Goal: Check status: Check status

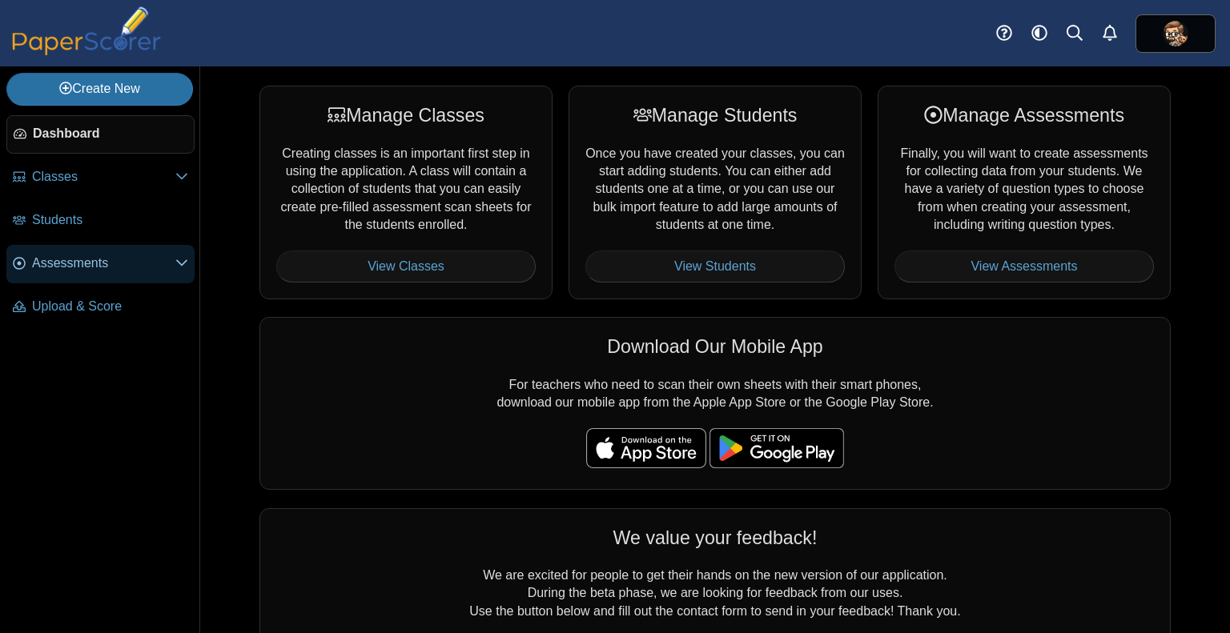
click at [89, 268] on span "Assessments" at bounding box center [103, 264] width 143 height 18
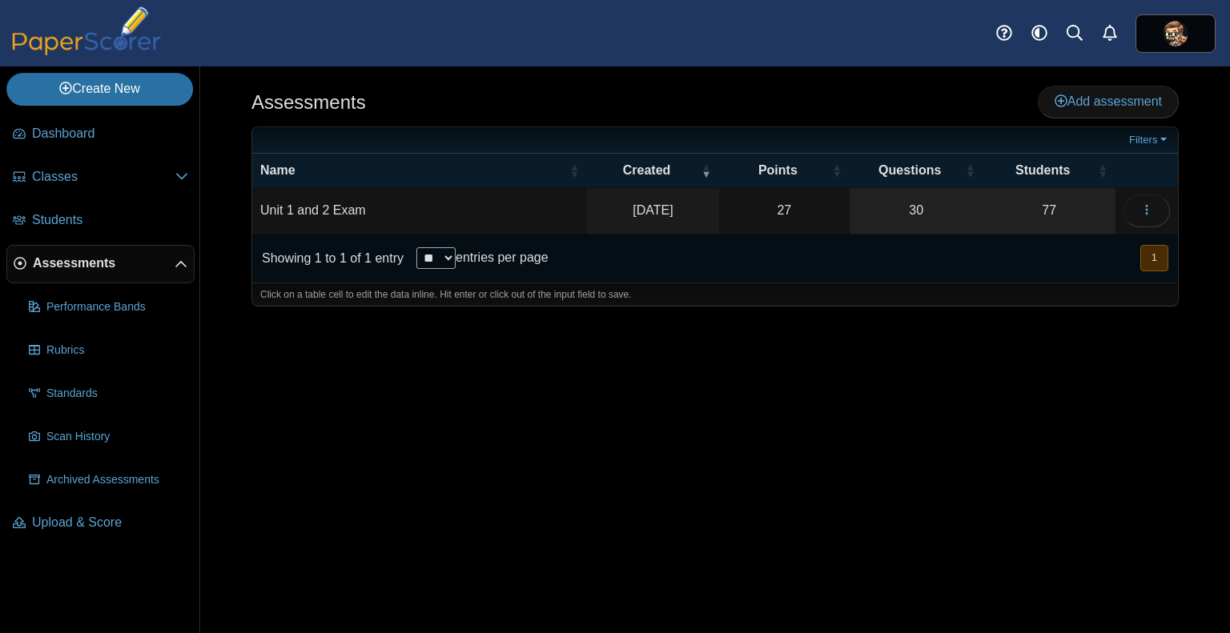
click at [455, 211] on td "Unit 1 and 2 Exam" at bounding box center [419, 211] width 335 height 46
click at [1147, 215] on span "button" at bounding box center [1146, 210] width 13 height 14
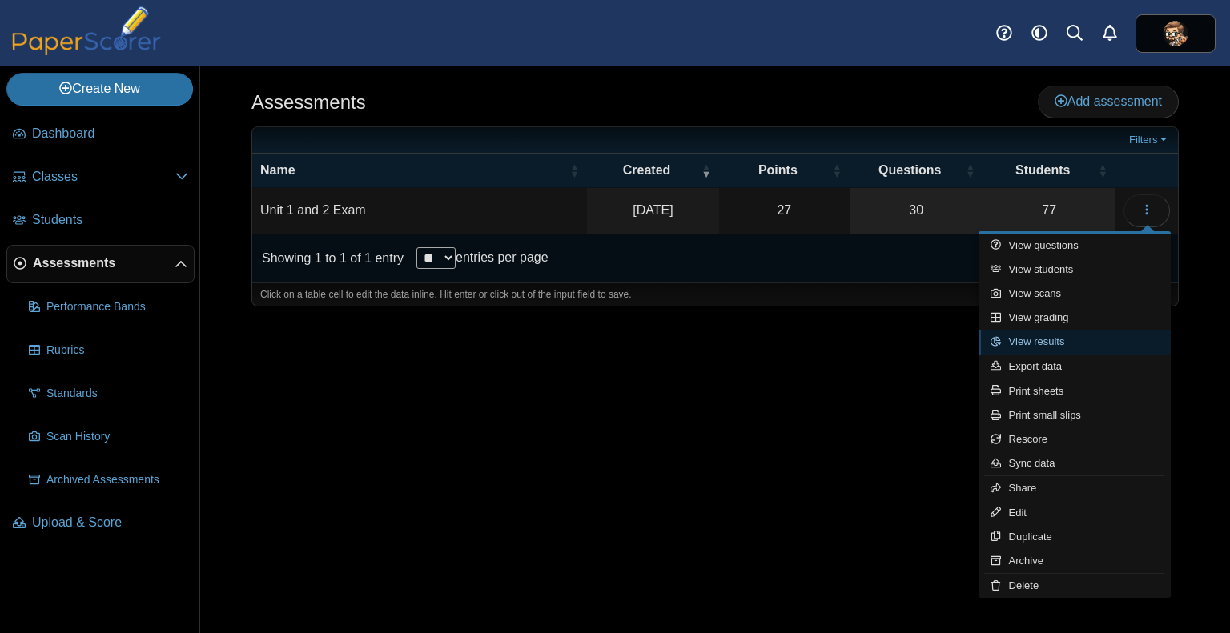
click at [1054, 342] on link "View results" at bounding box center [1075, 342] width 192 height 24
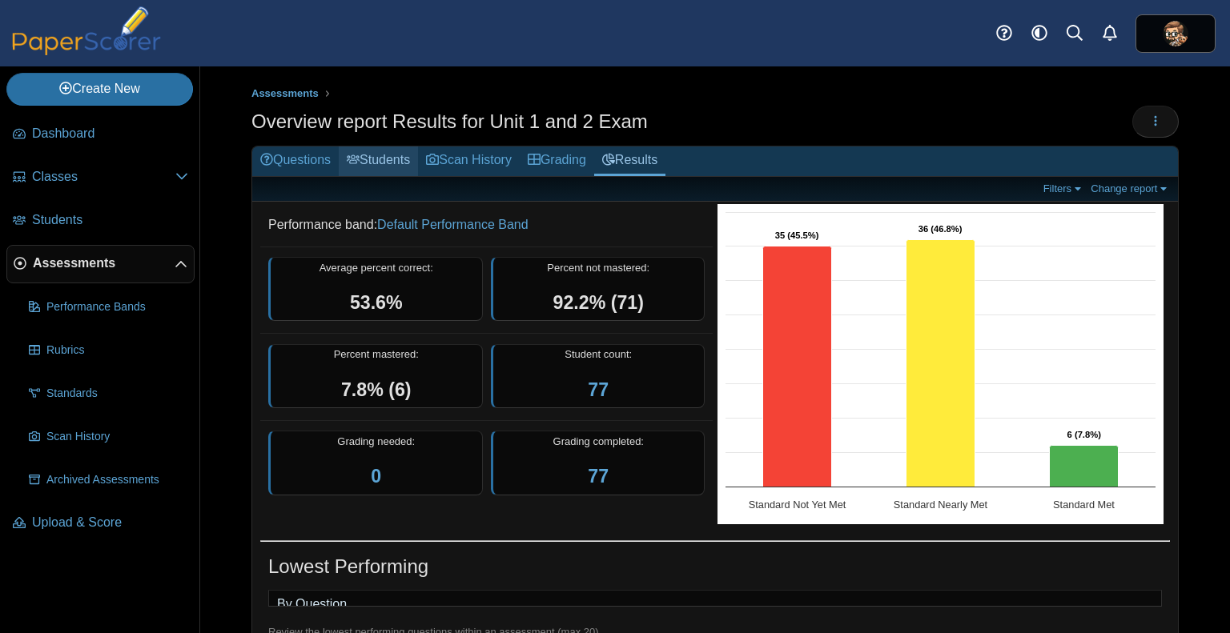
click at [360, 160] on icon at bounding box center [353, 159] width 13 height 13
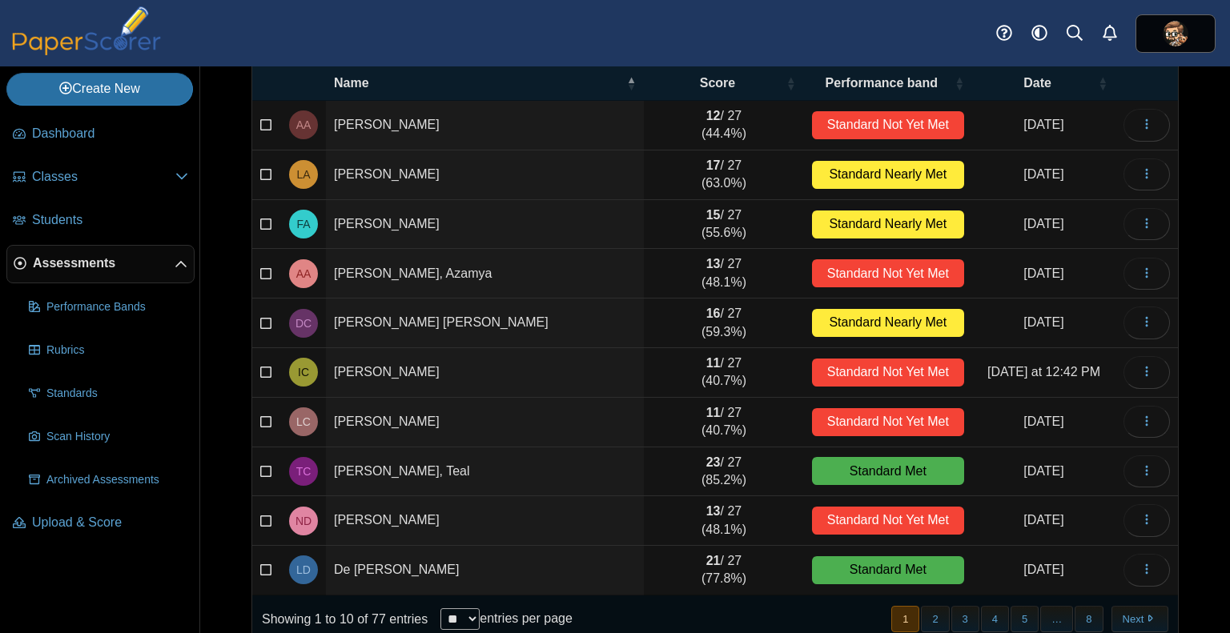
scroll to position [138, 0]
